Goal: Check status: Check status

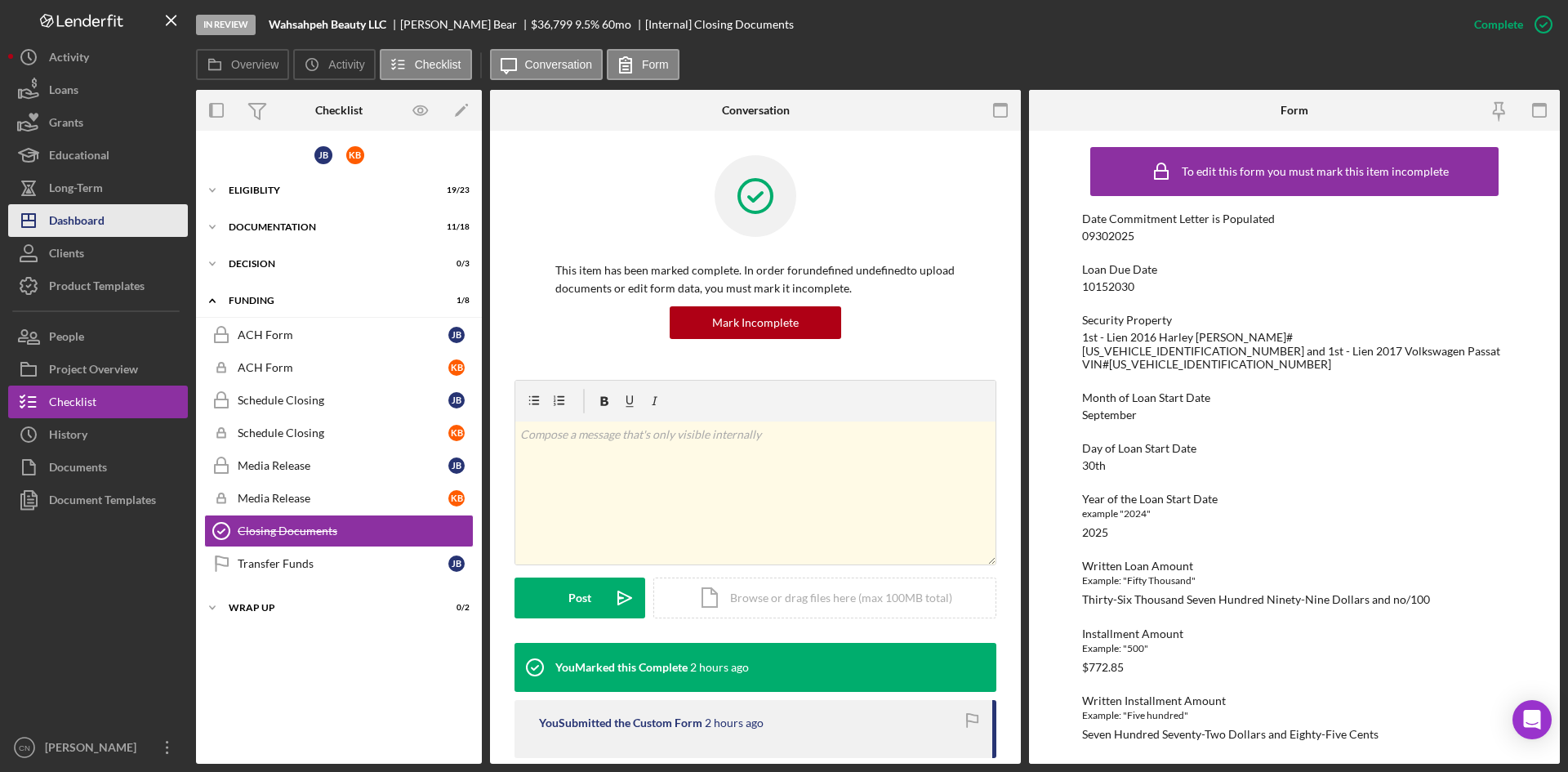
click at [56, 223] on div "Dashboard" at bounding box center [76, 223] width 55 height 37
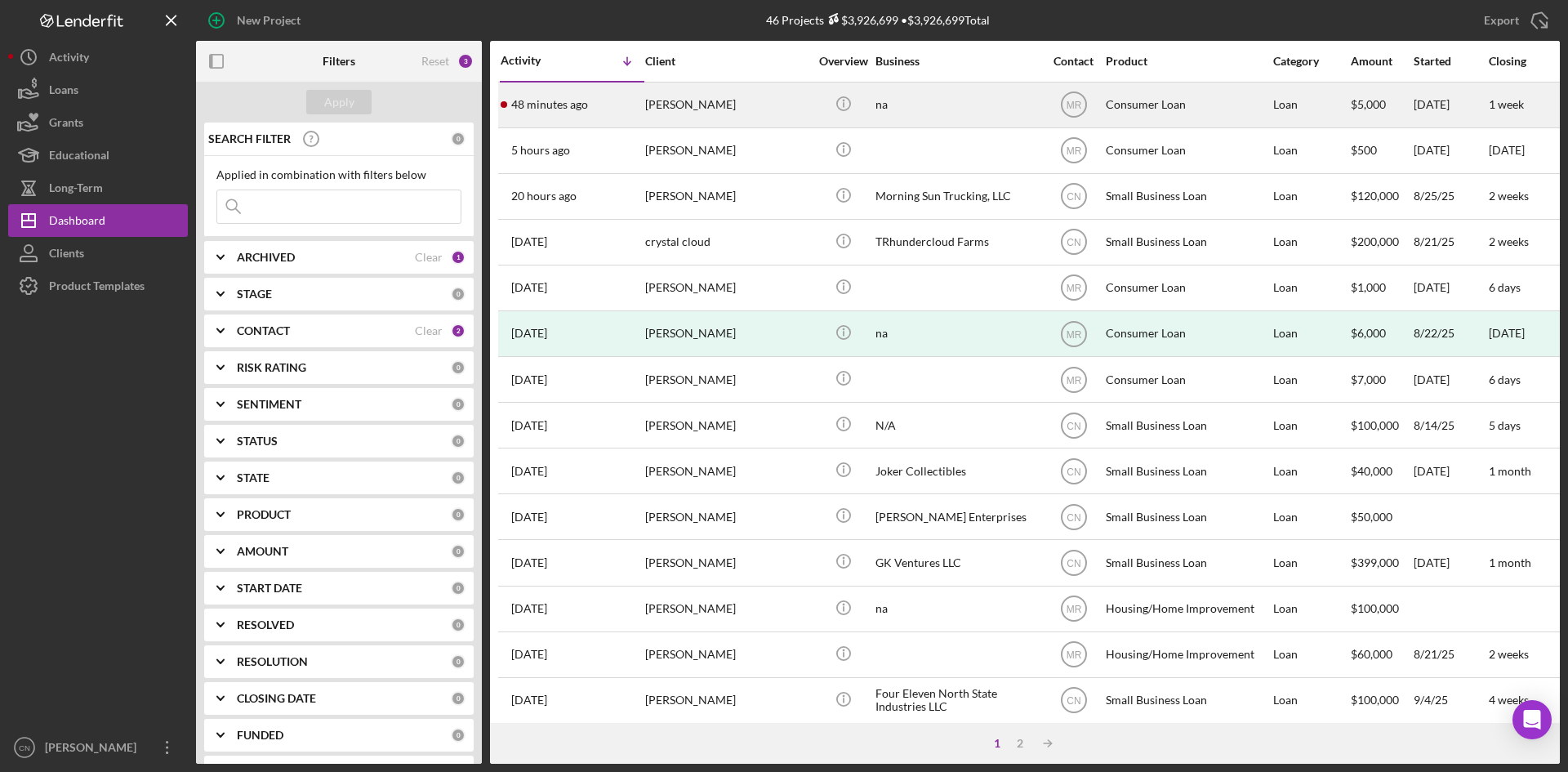
click at [552, 112] on div "48 minutes ago [PERSON_NAME]" at bounding box center [572, 104] width 143 height 44
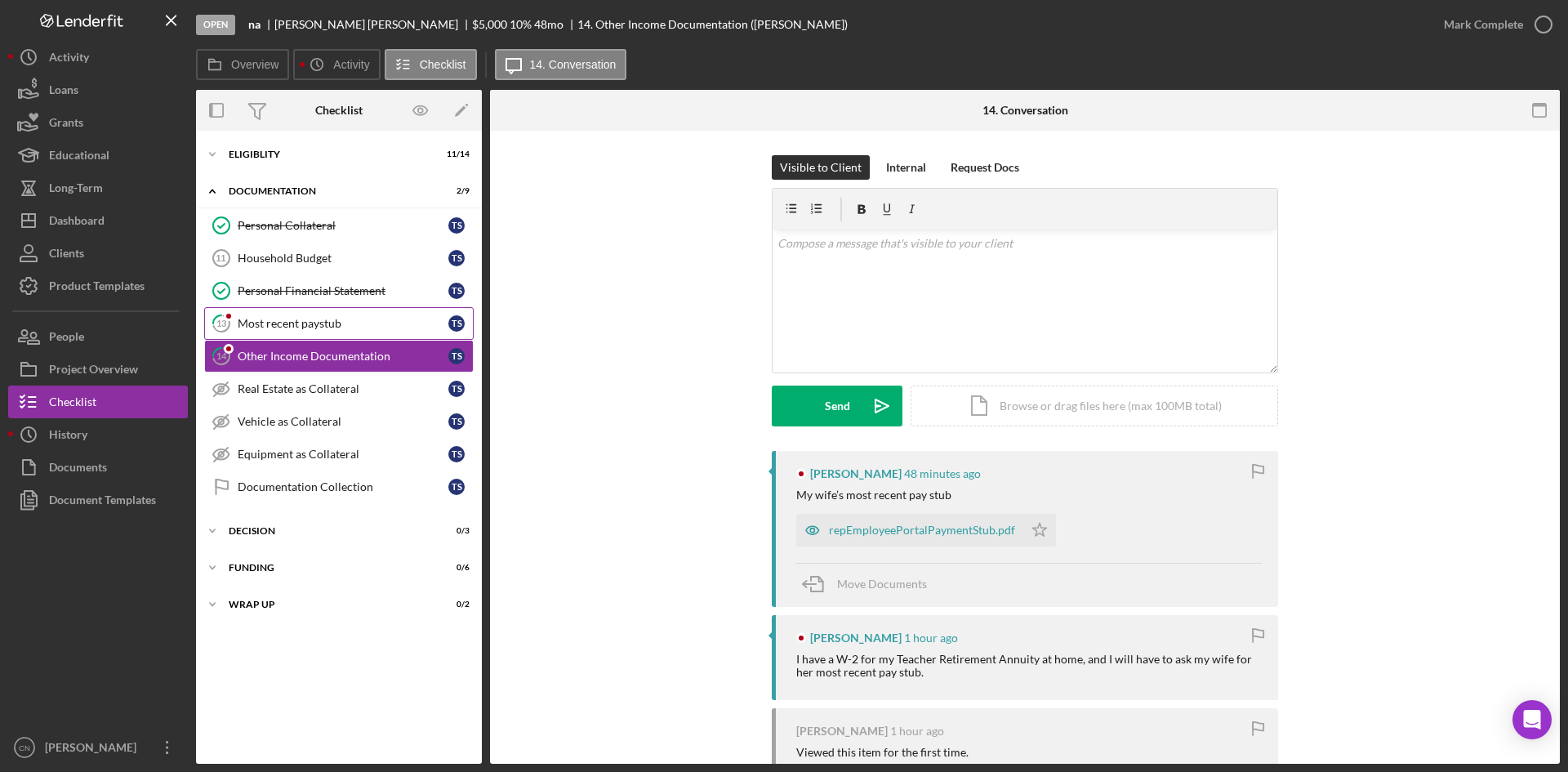
click at [309, 327] on div "Most recent paystub" at bounding box center [343, 323] width 211 height 14
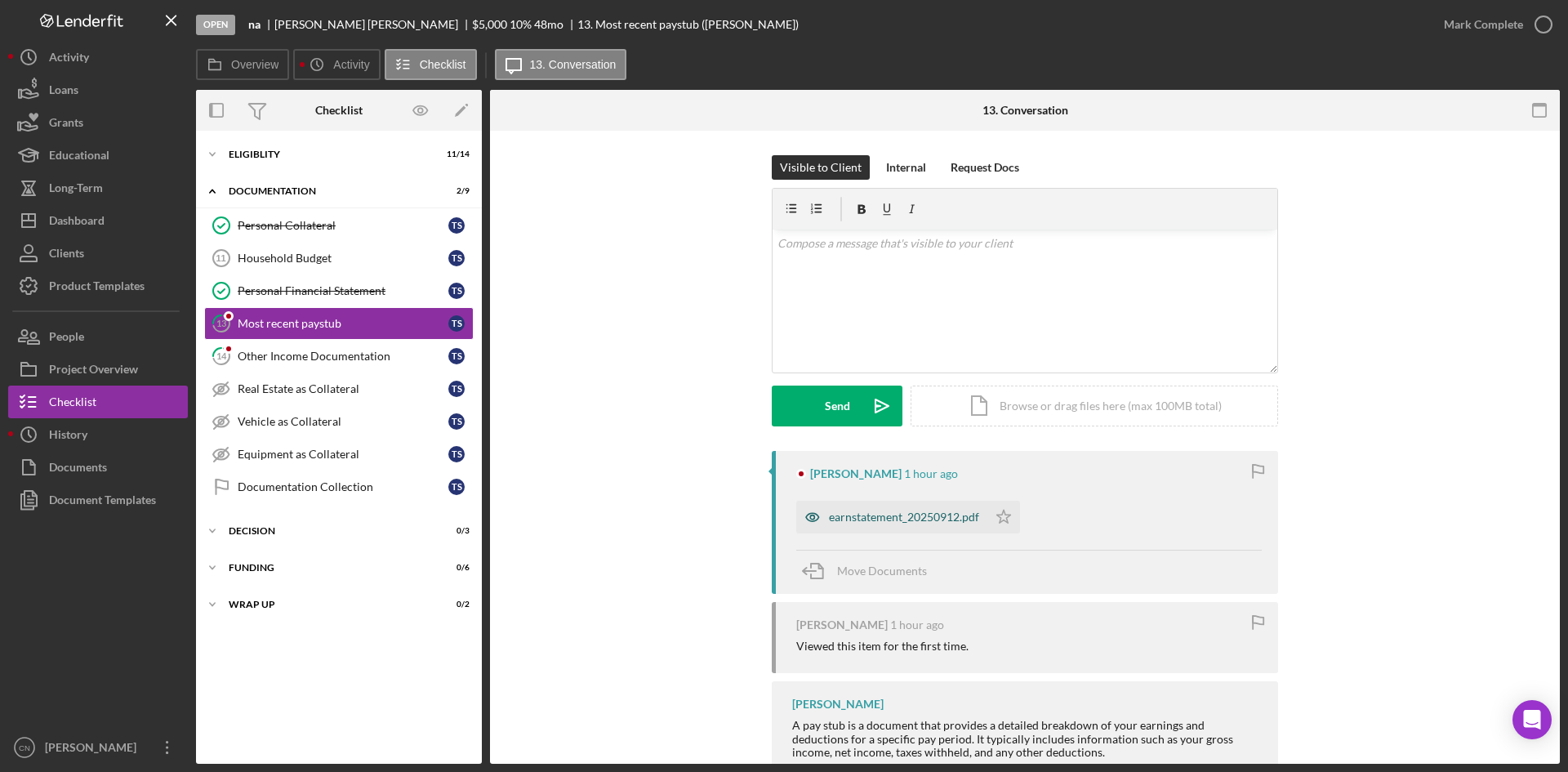
click at [855, 520] on div "earnstatement_20250912.pdf" at bounding box center [903, 518] width 150 height 14
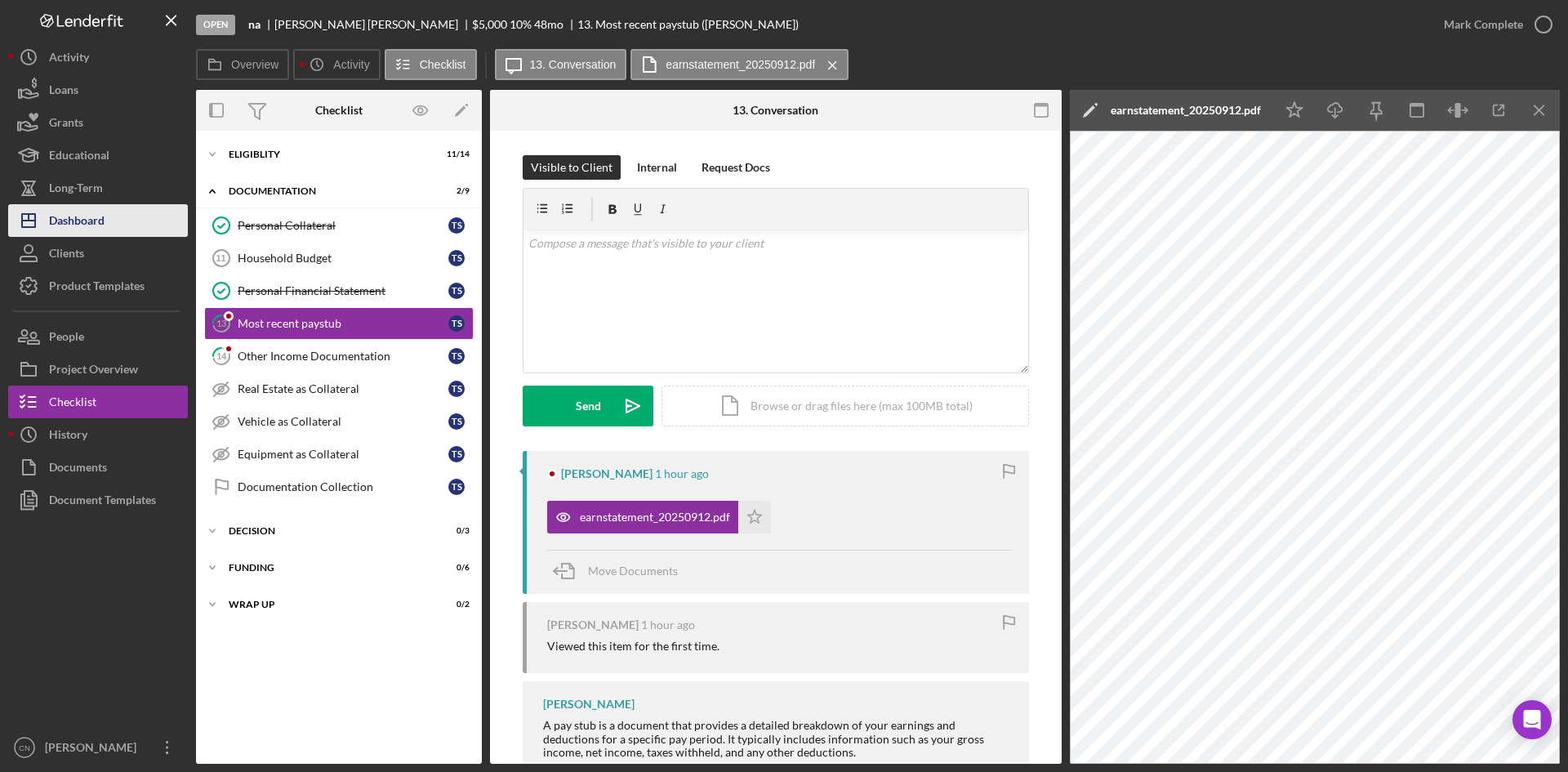
click at [60, 213] on div "Dashboard" at bounding box center [76, 223] width 55 height 37
